Goal: Check status: Check status

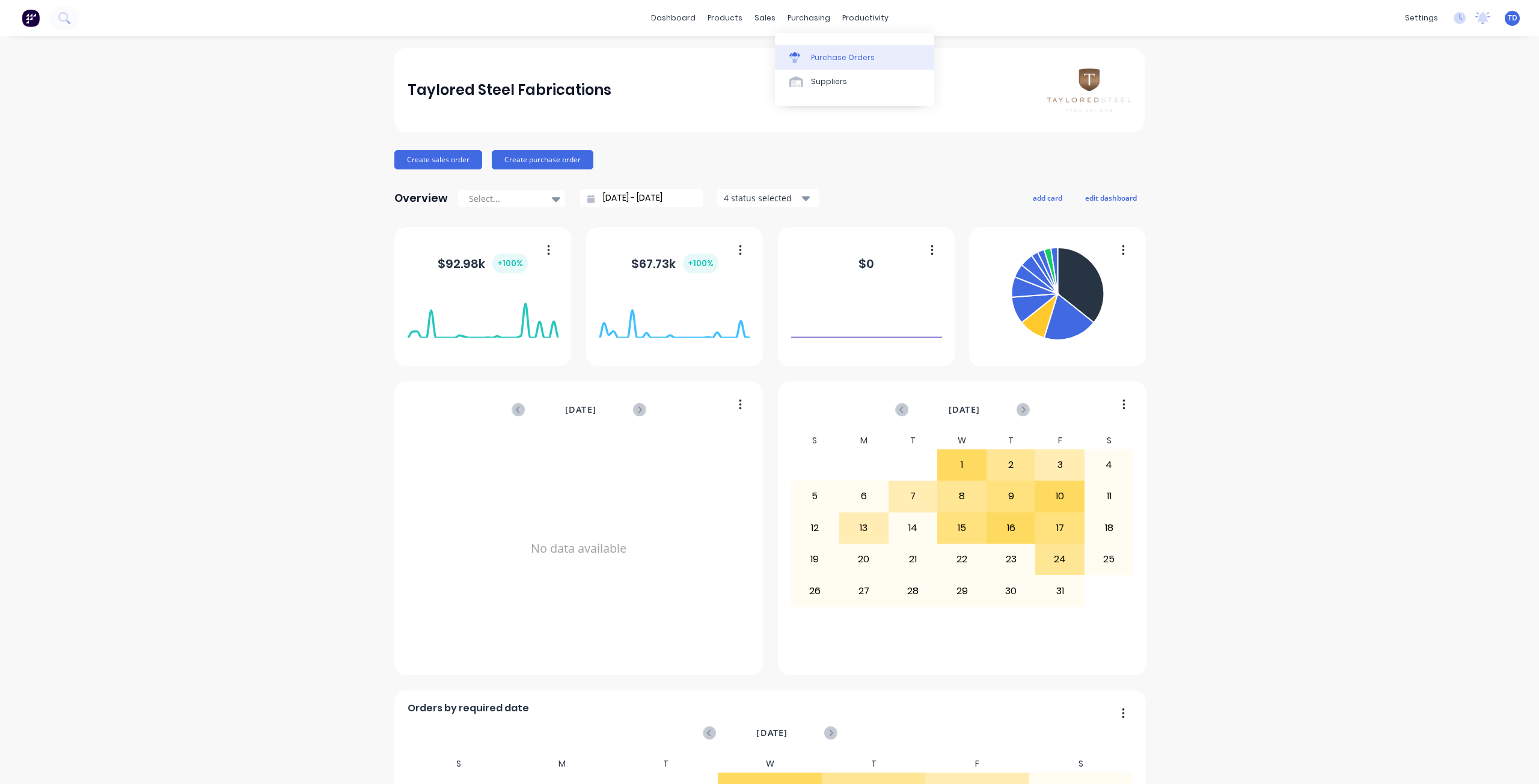
click at [825, 59] on div "Purchase Orders" at bounding box center [842, 57] width 64 height 11
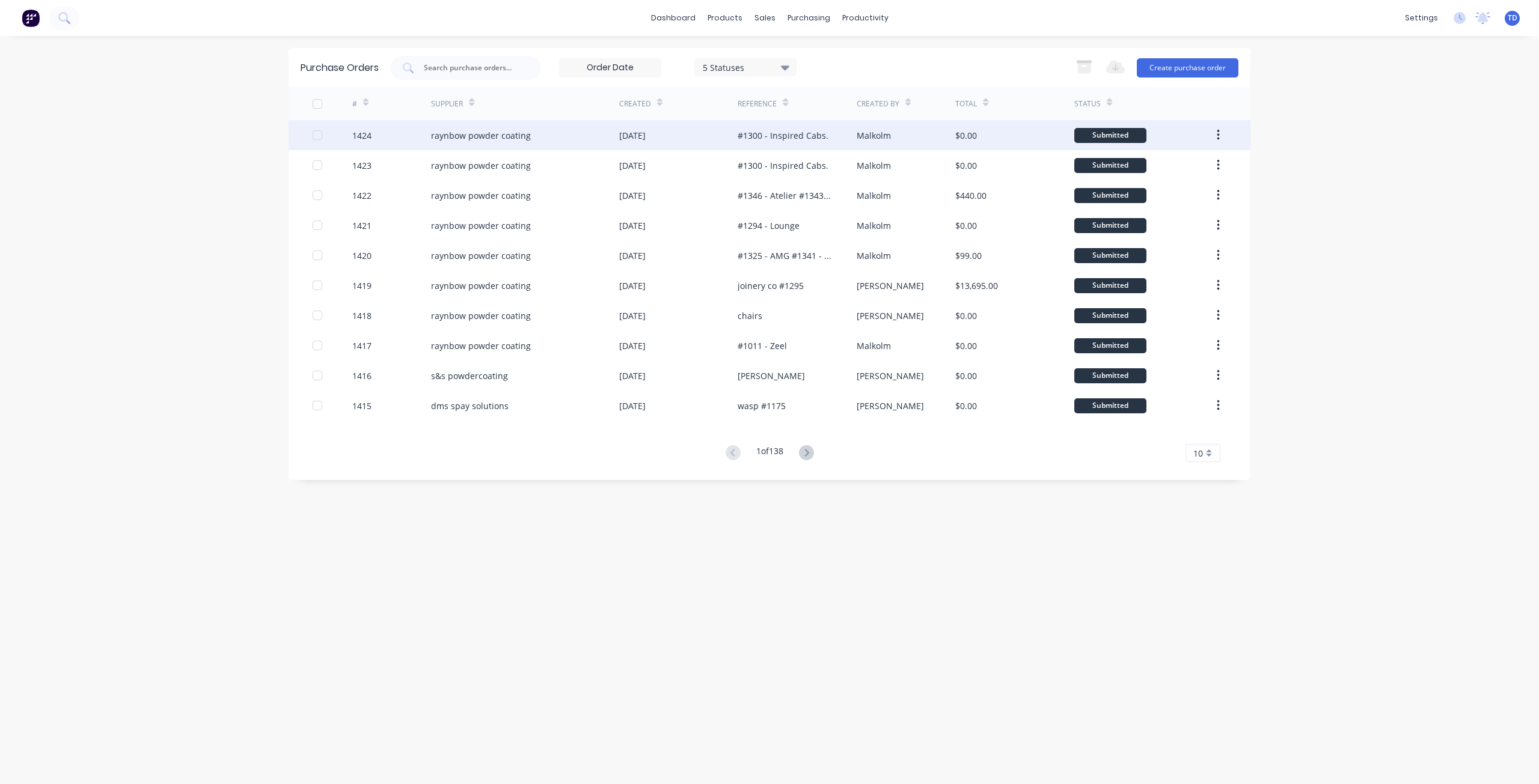
click at [725, 133] on div "[DATE]" at bounding box center [678, 135] width 118 height 30
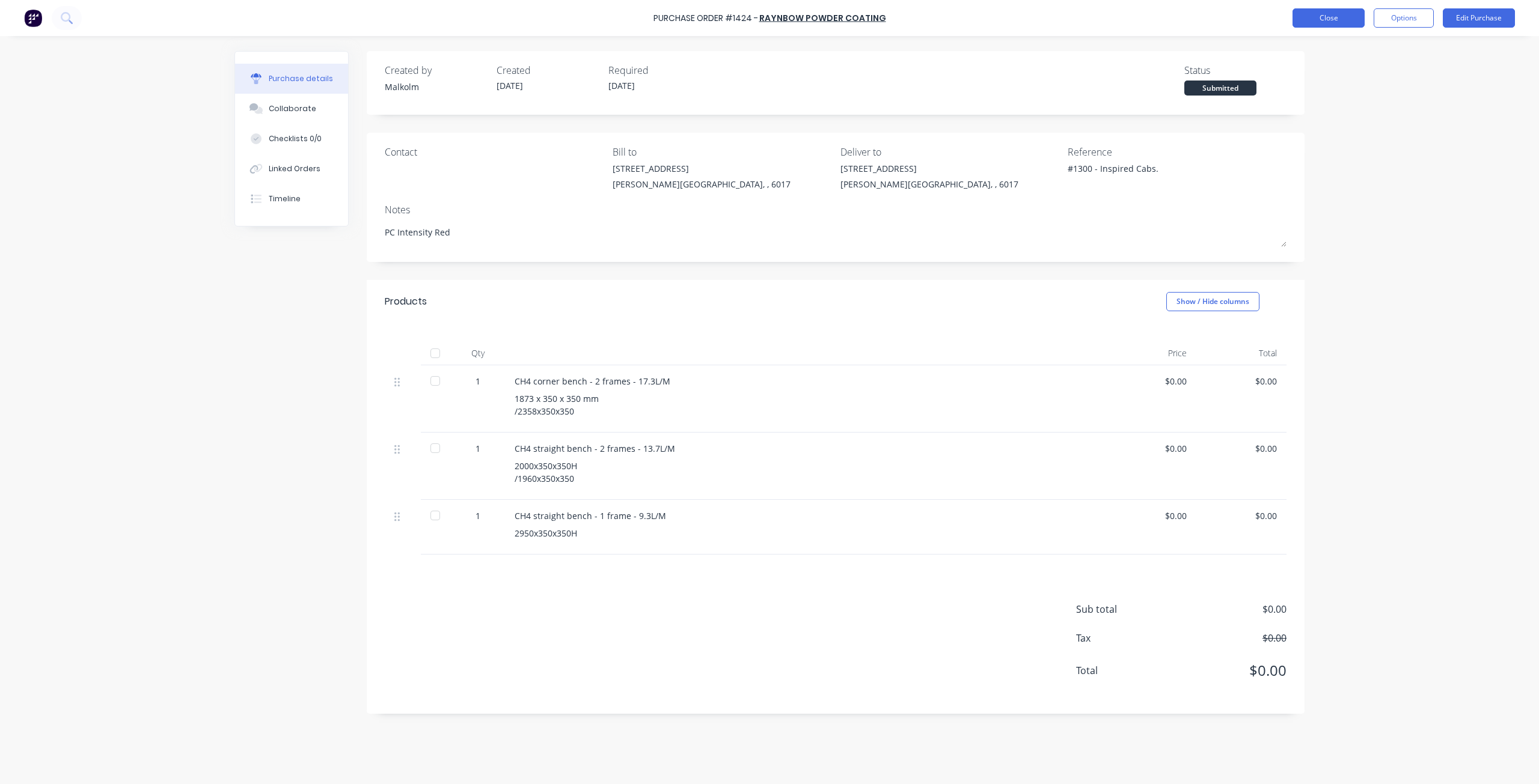
click at [1356, 10] on button "Close" at bounding box center [1329, 18] width 72 height 19
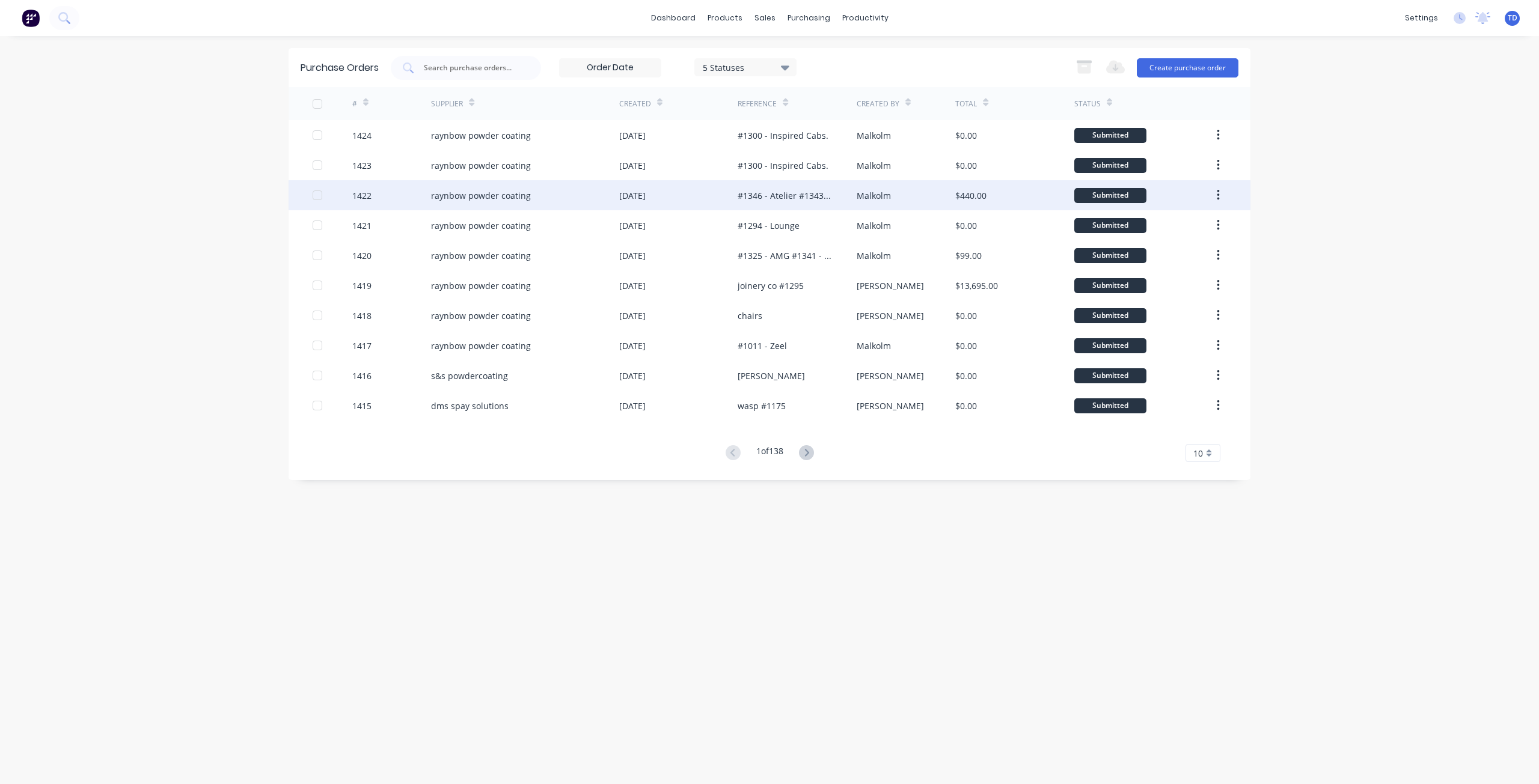
click at [785, 192] on div "#1346 - Atelier #1343 - [GEOGRAPHIC_DATA]" at bounding box center [784, 196] width 94 height 13
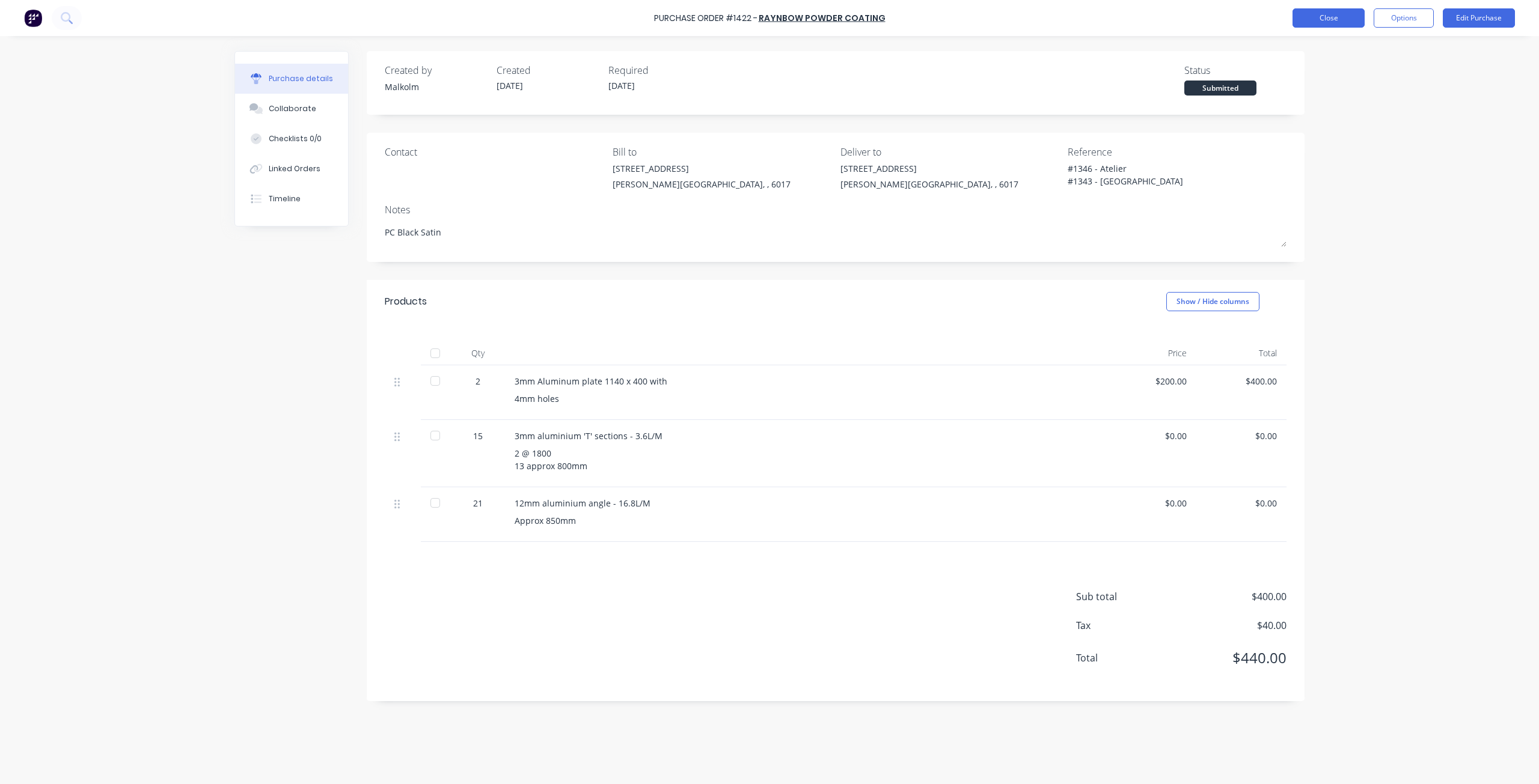
click at [1313, 18] on button "Close" at bounding box center [1329, 18] width 72 height 19
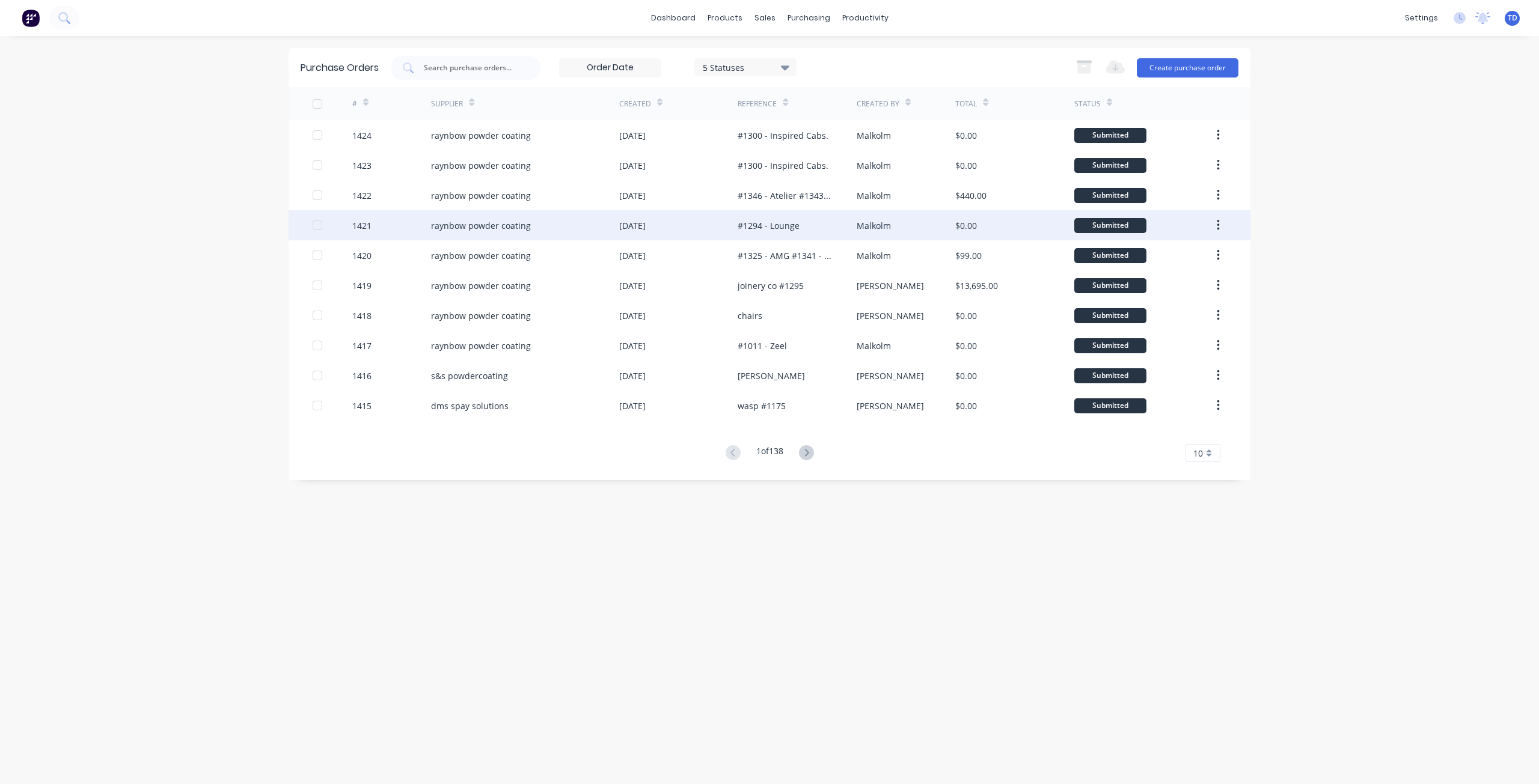
click at [737, 224] on div "[DATE]" at bounding box center [678, 225] width 118 height 30
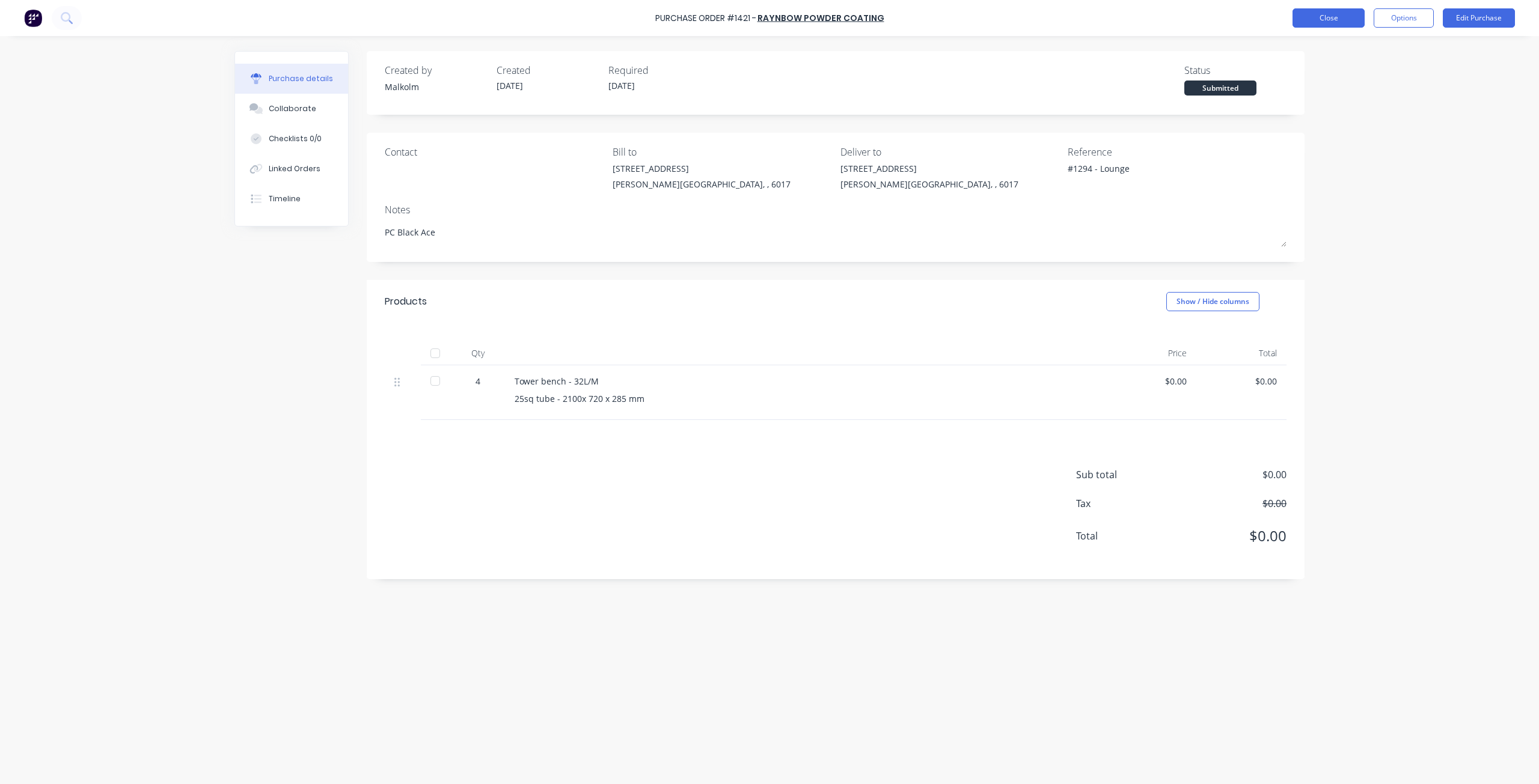
click at [1301, 24] on button "Close" at bounding box center [1329, 18] width 72 height 19
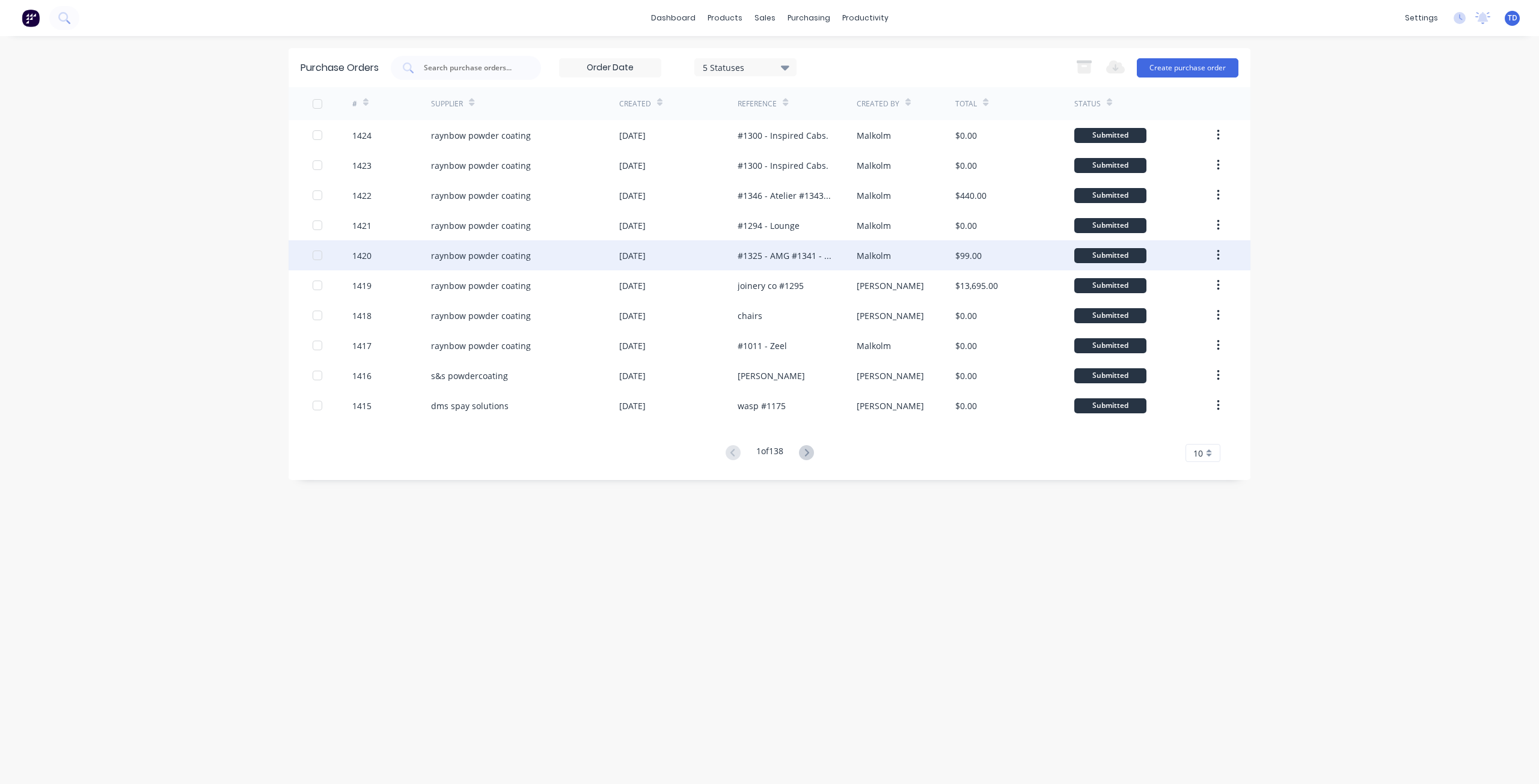
click at [710, 263] on div "[DATE]" at bounding box center [678, 255] width 118 height 30
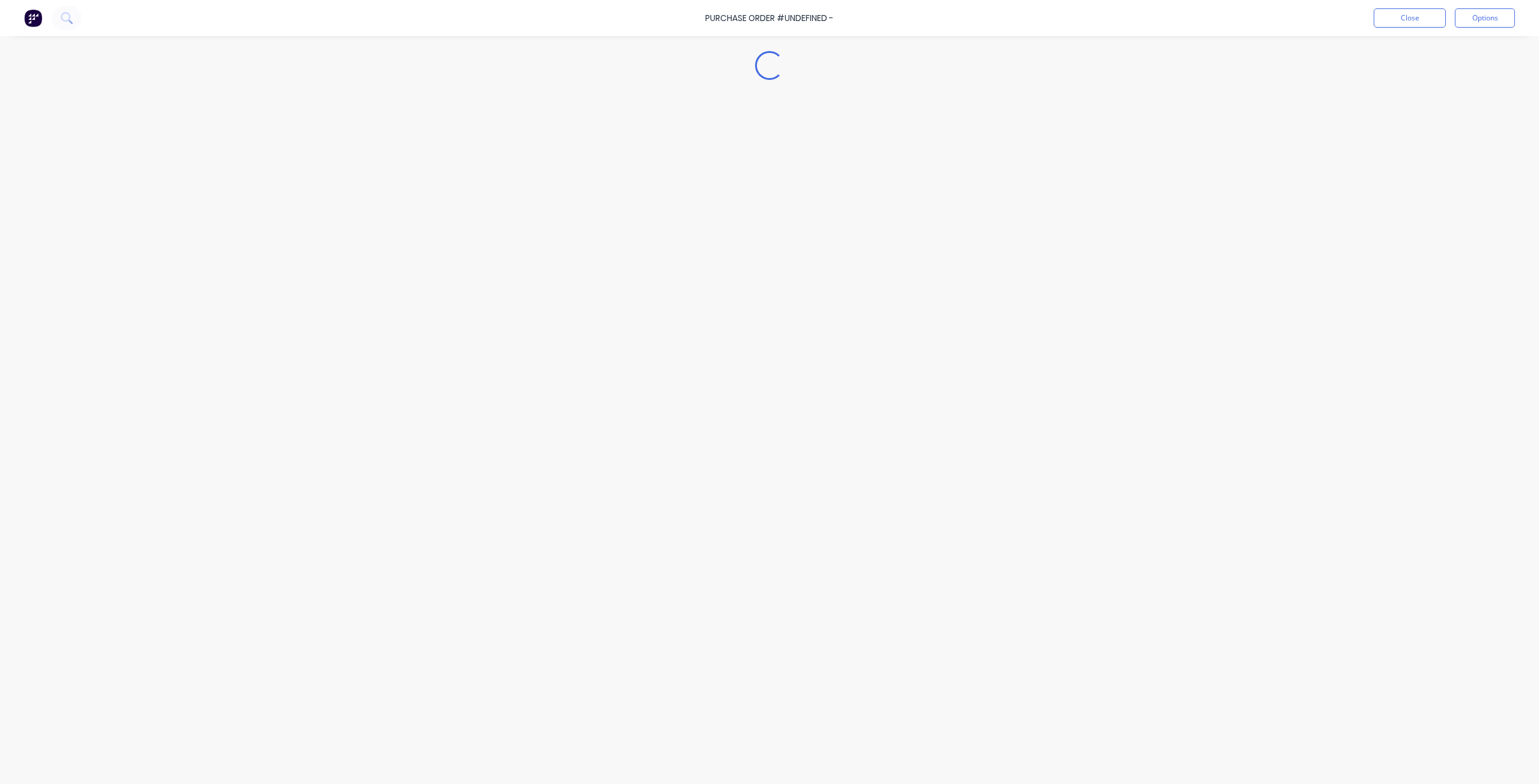
type textarea "x"
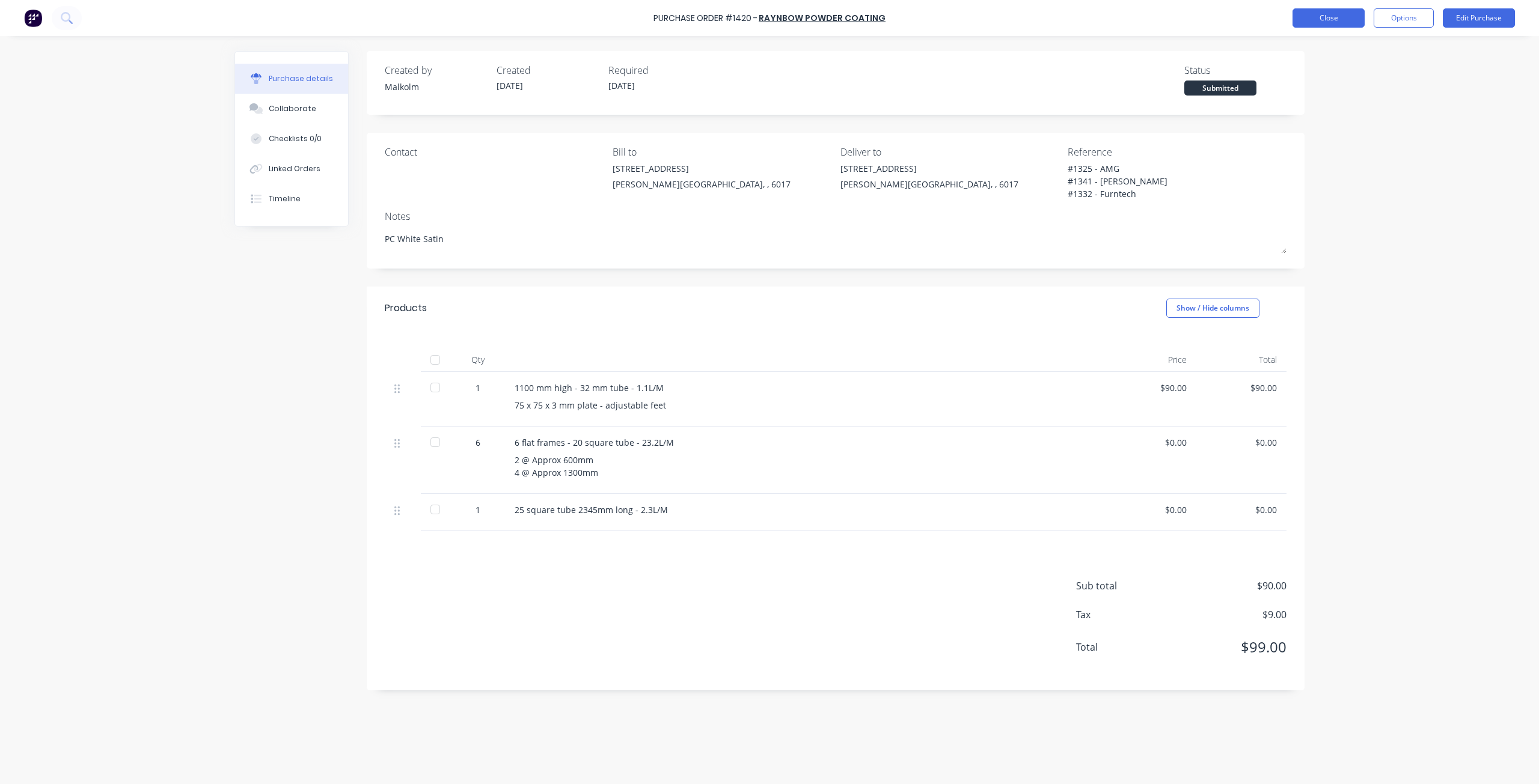
click at [1305, 16] on button "Close" at bounding box center [1329, 18] width 72 height 19
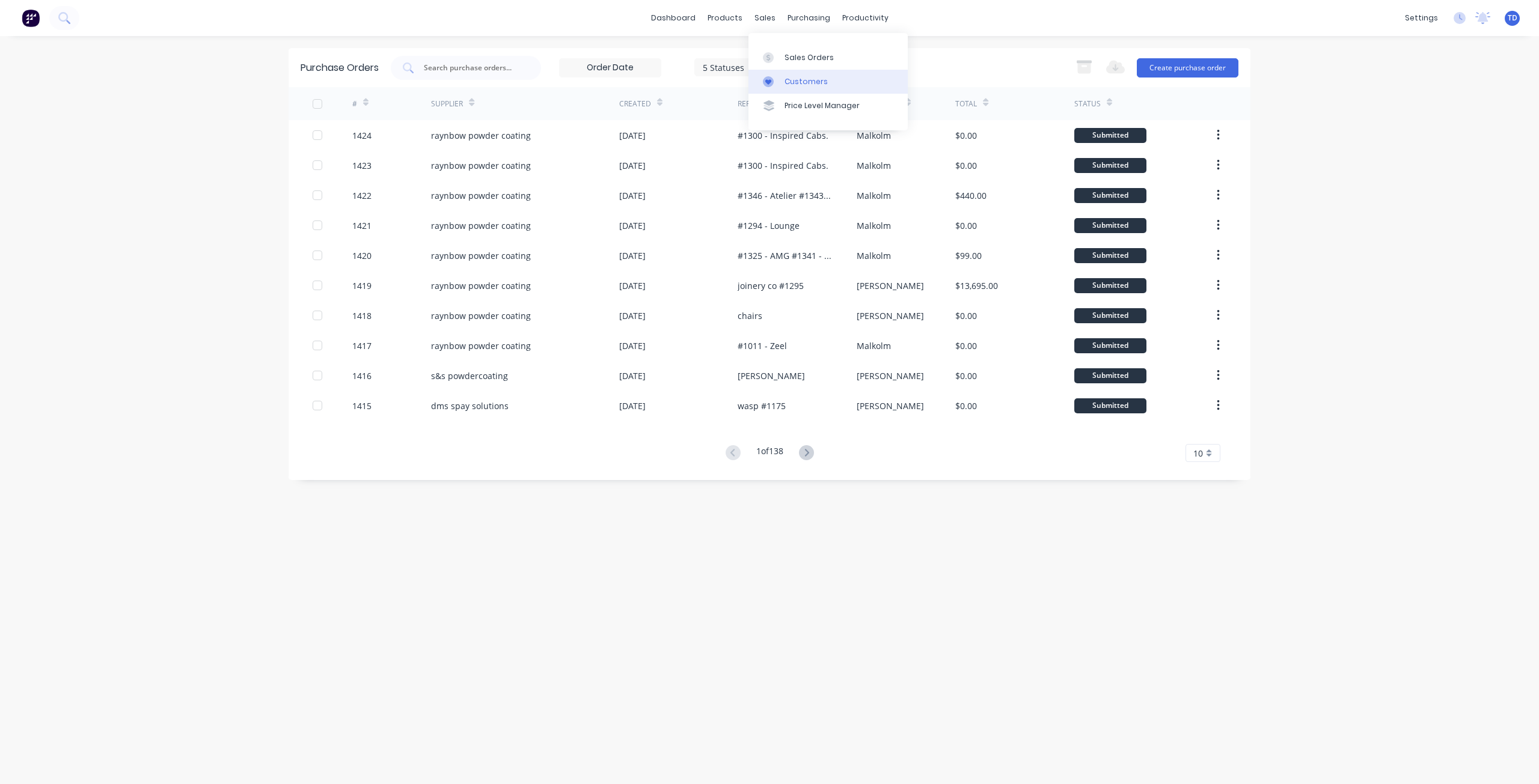
drag, startPoint x: 783, startPoint y: 82, endPoint x: 750, endPoint y: 88, distance: 33.5
click at [783, 82] on link "Customers" at bounding box center [828, 81] width 159 height 24
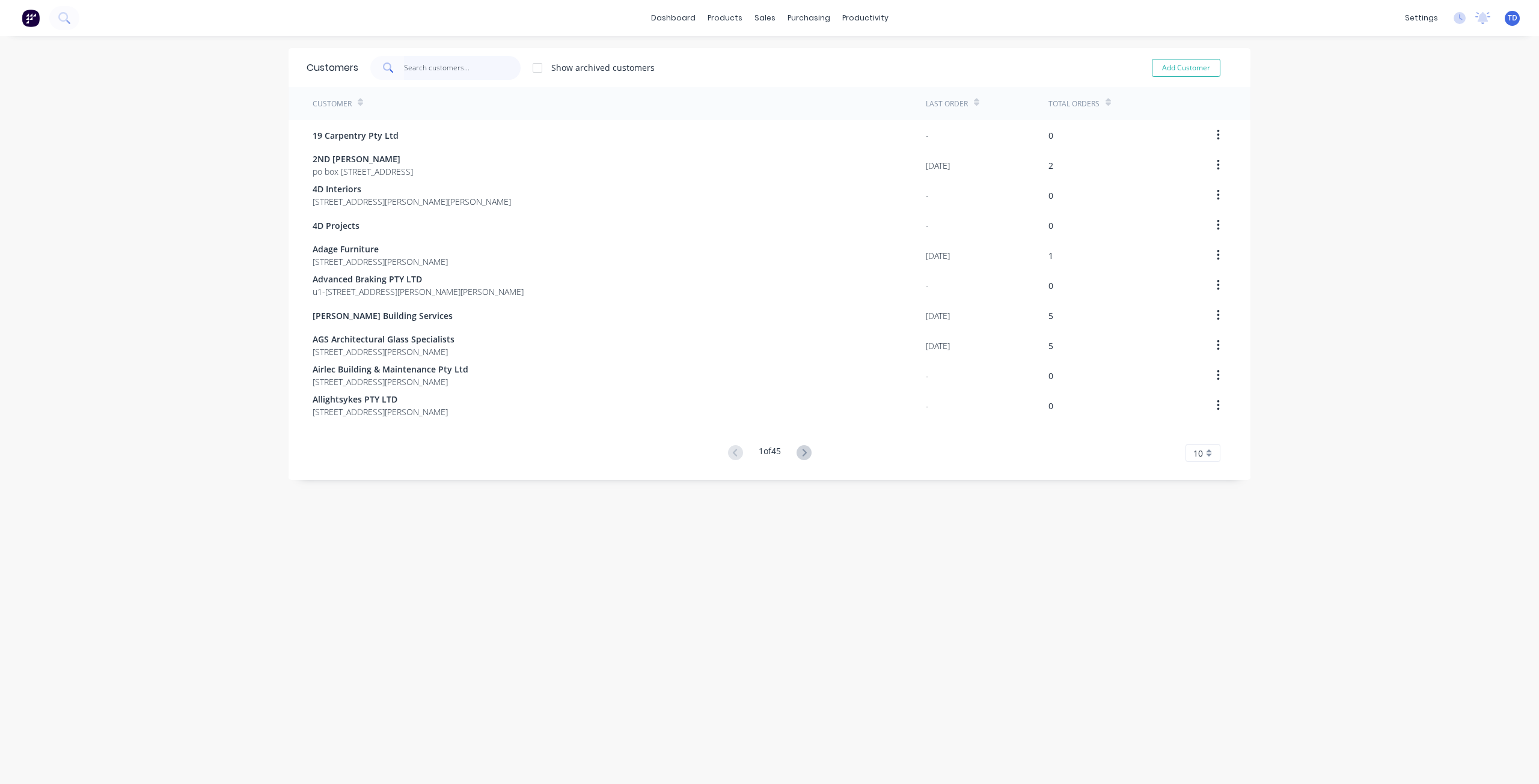
click at [431, 73] on input "text" at bounding box center [462, 67] width 117 height 24
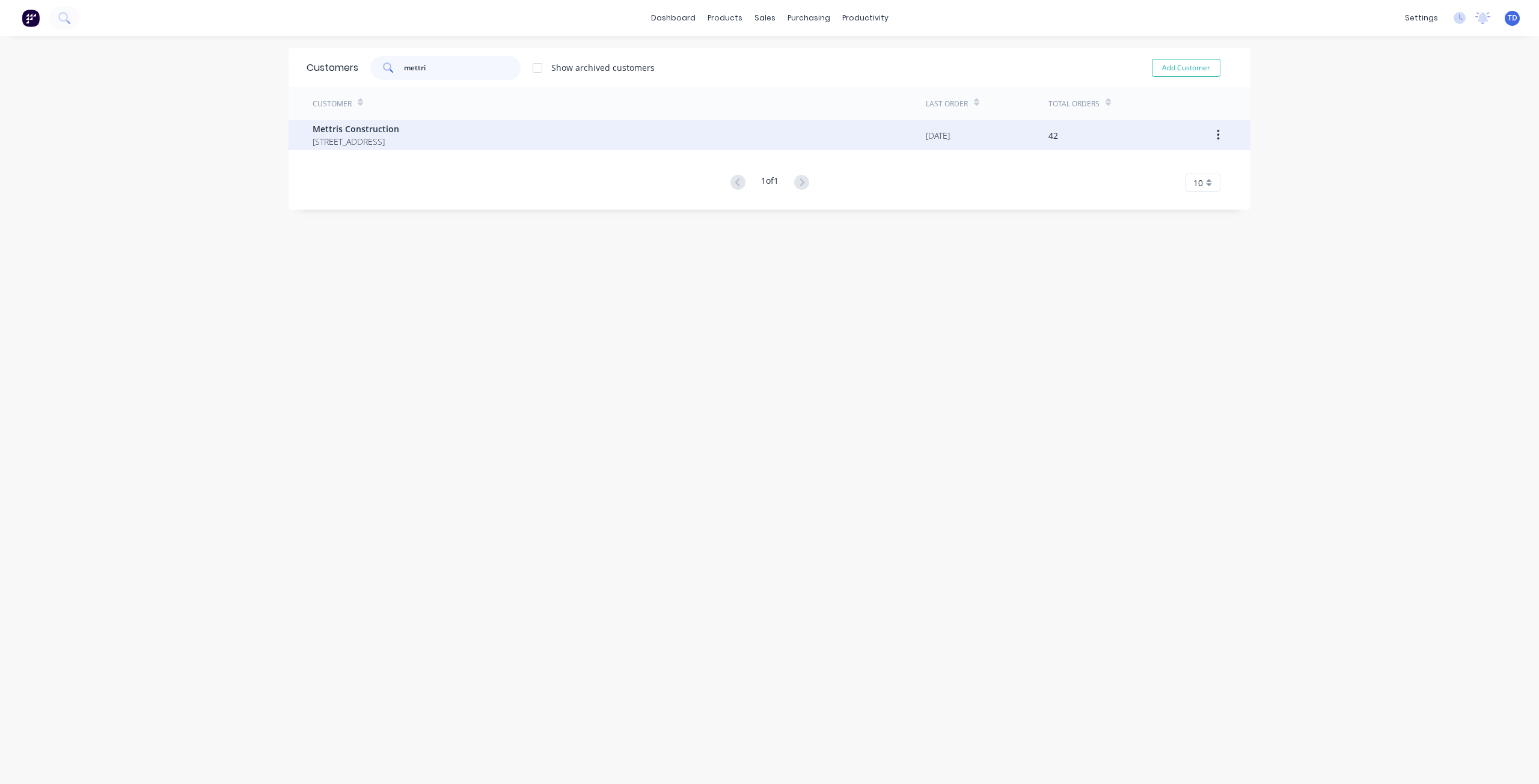
type input "mettri"
click at [399, 142] on span "[STREET_ADDRESS]" at bounding box center [356, 141] width 87 height 13
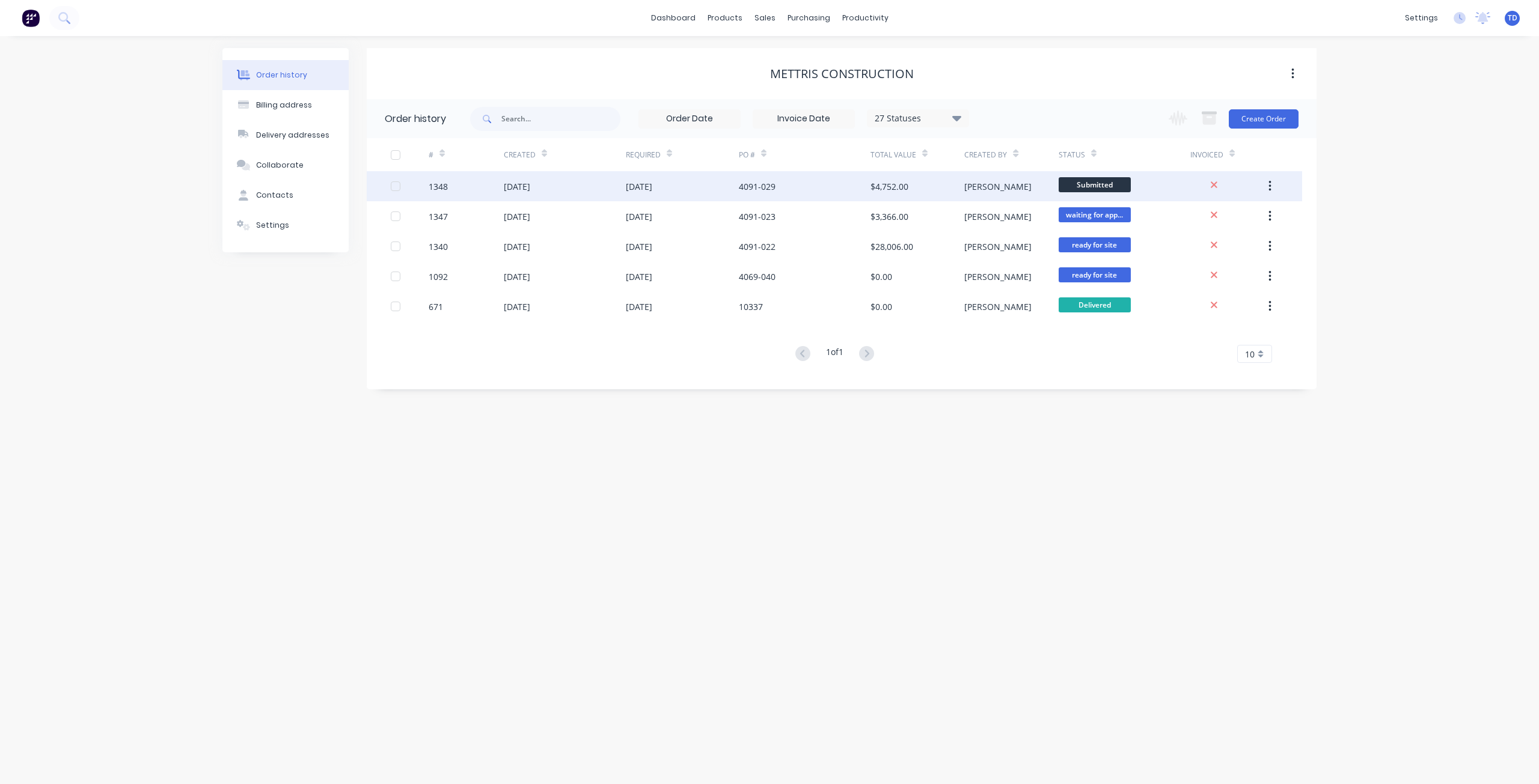
click at [792, 193] on div "4091-029" at bounding box center [804, 186] width 132 height 30
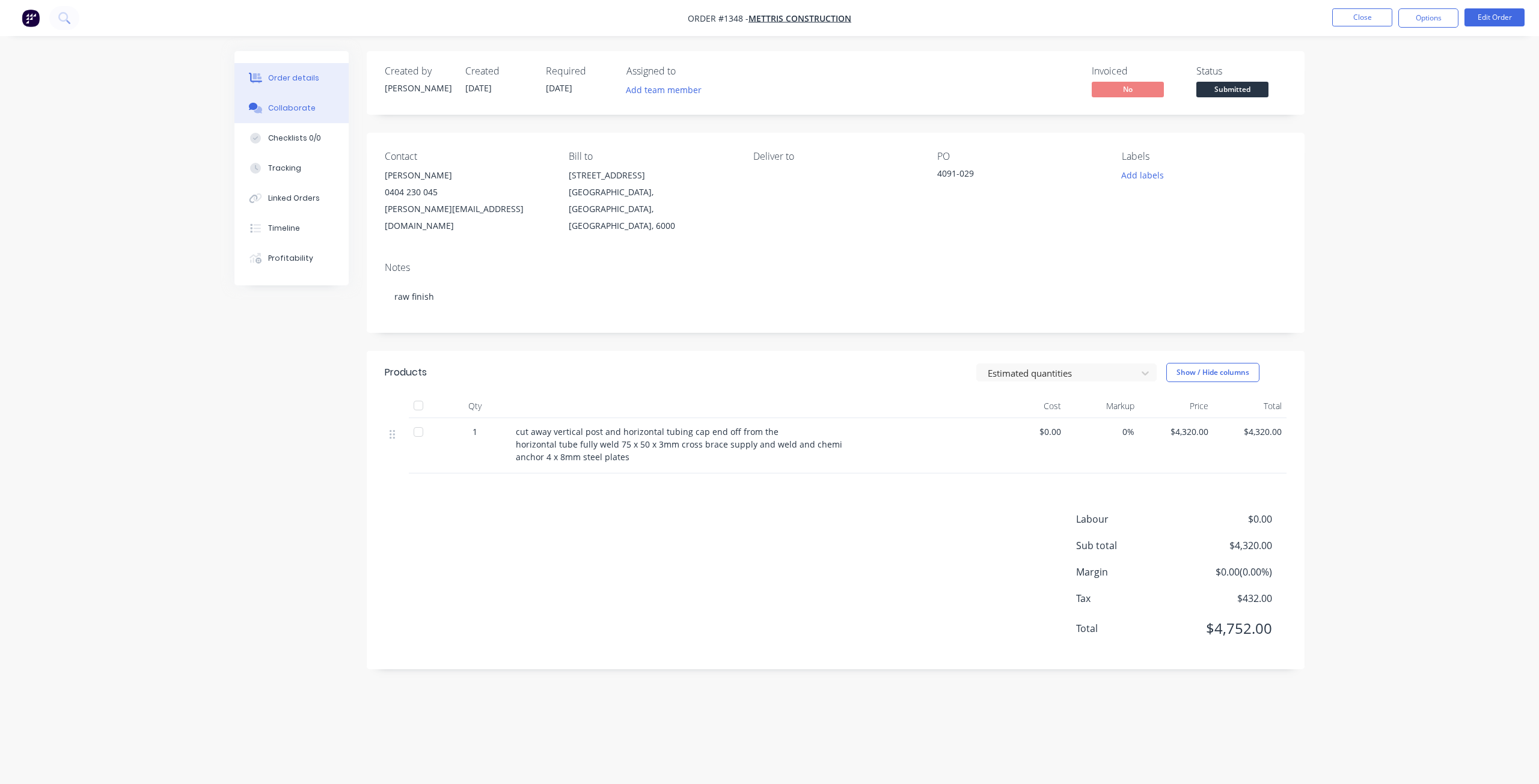
click at [296, 110] on div "Collaborate" at bounding box center [292, 108] width 48 height 11
